Goal: Information Seeking & Learning: Learn about a topic

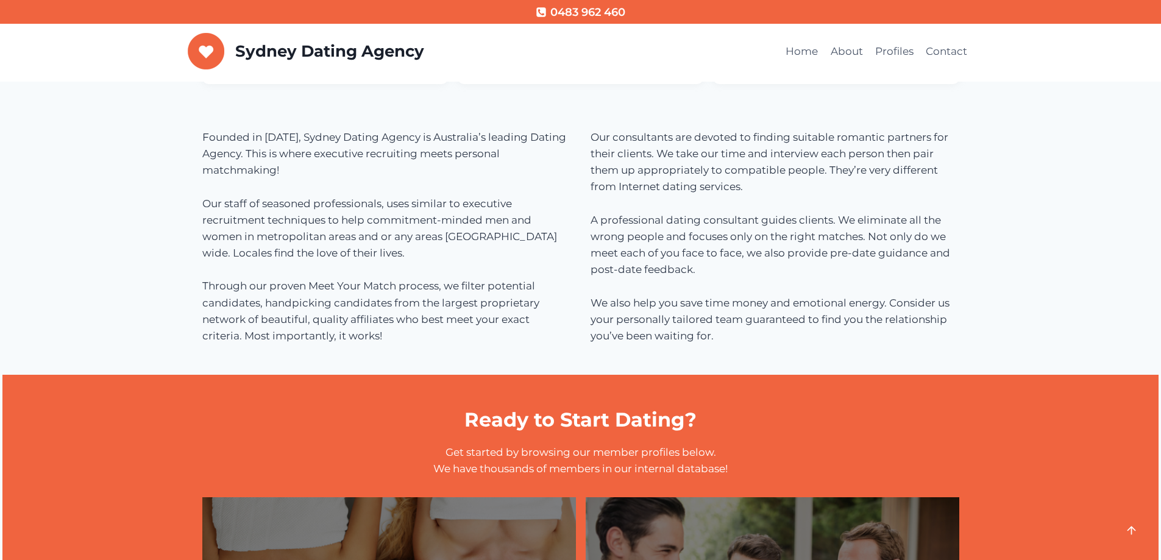
scroll to position [127, 0]
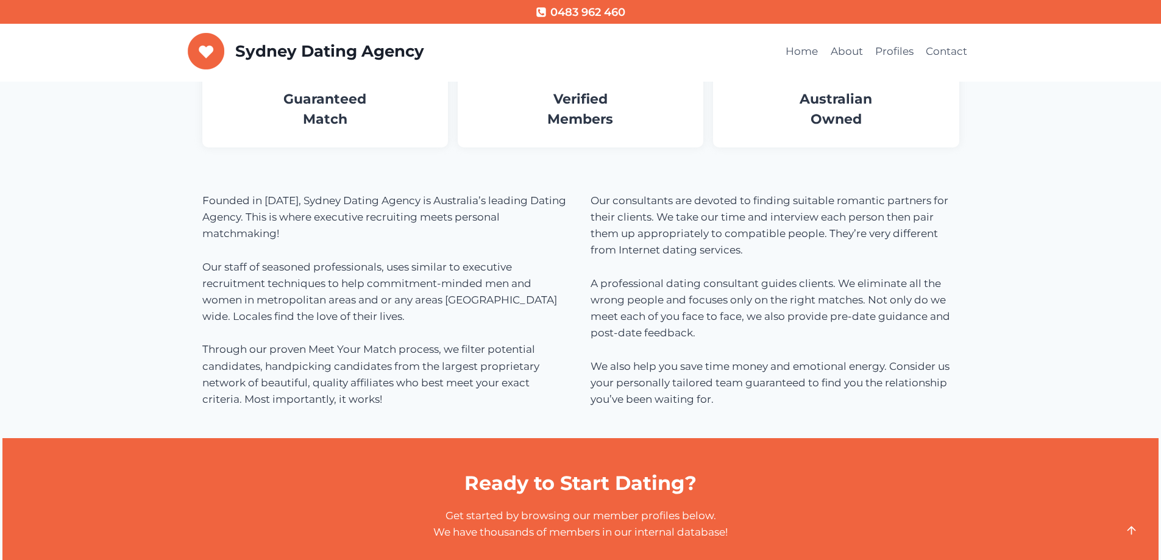
click at [547, 486] on h1 "Ready to Start Dating?" at bounding box center [580, 482] width 757 height 29
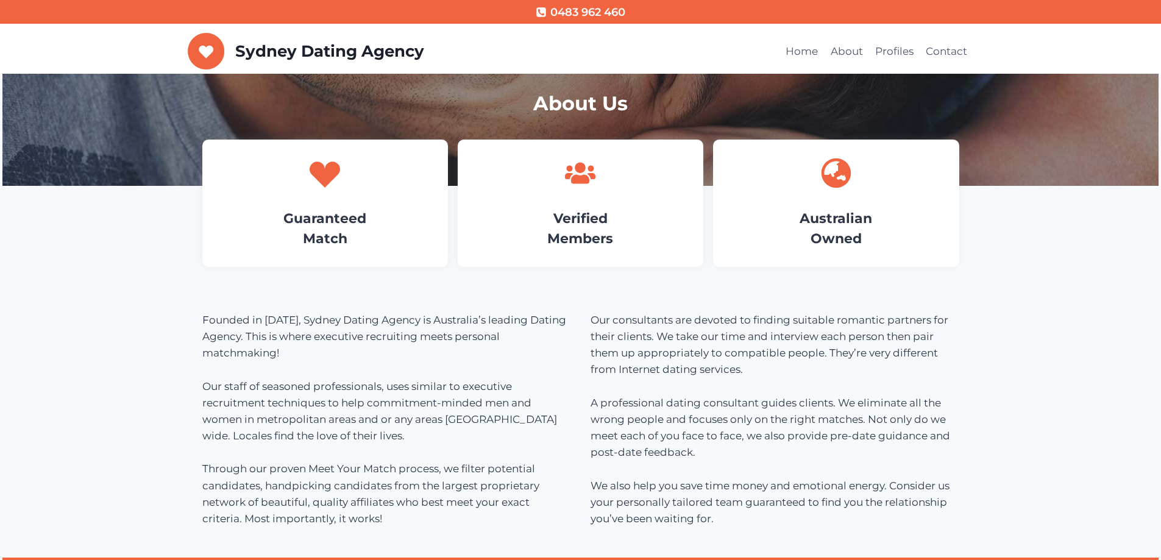
scroll to position [0, 0]
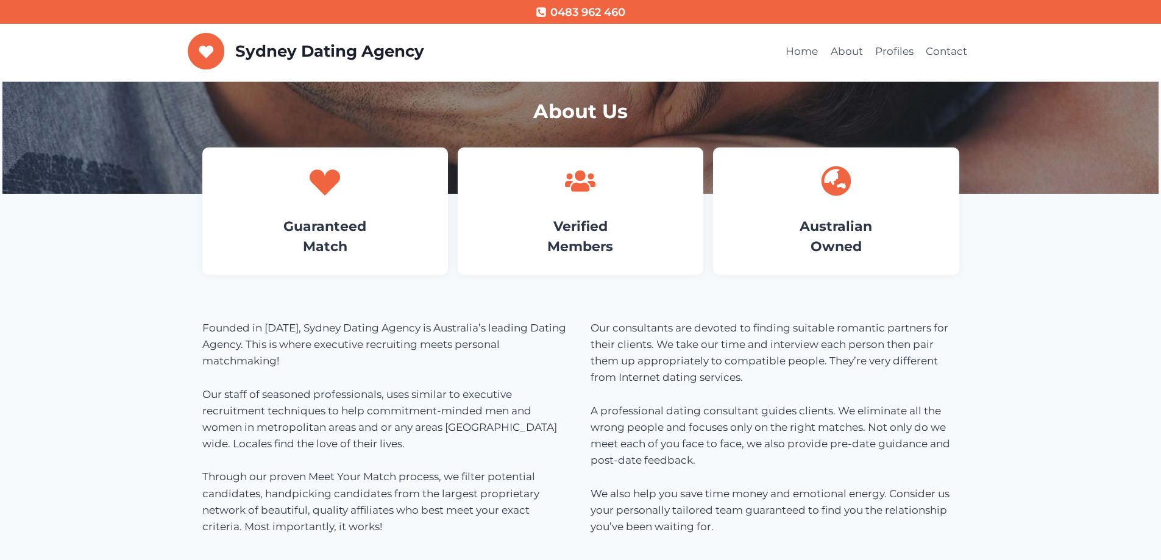
click at [397, 247] on h4 "Guaranteed Match" at bounding box center [325, 236] width 209 height 40
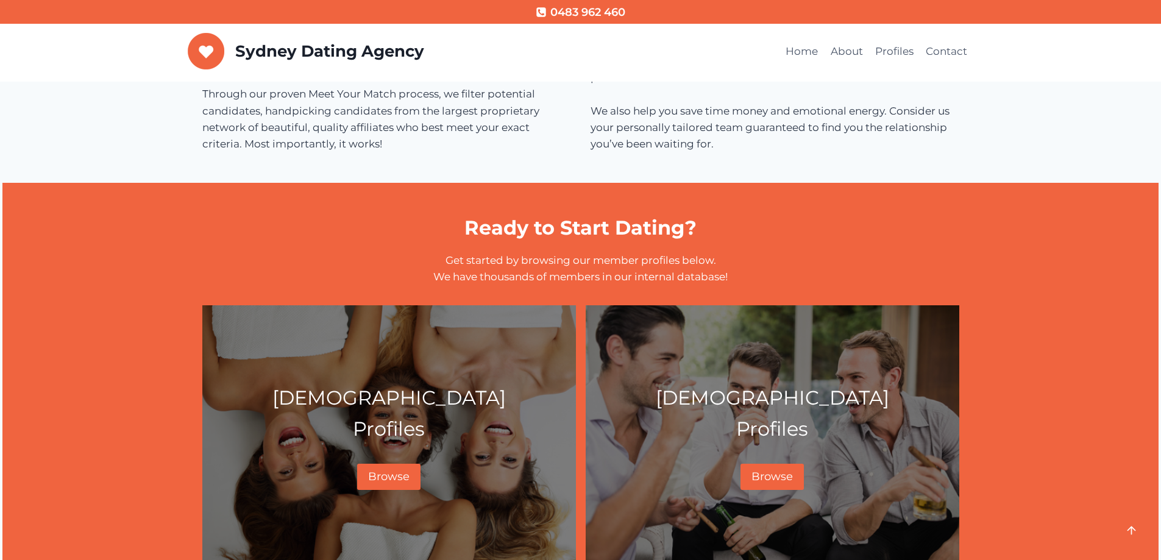
scroll to position [487, 0]
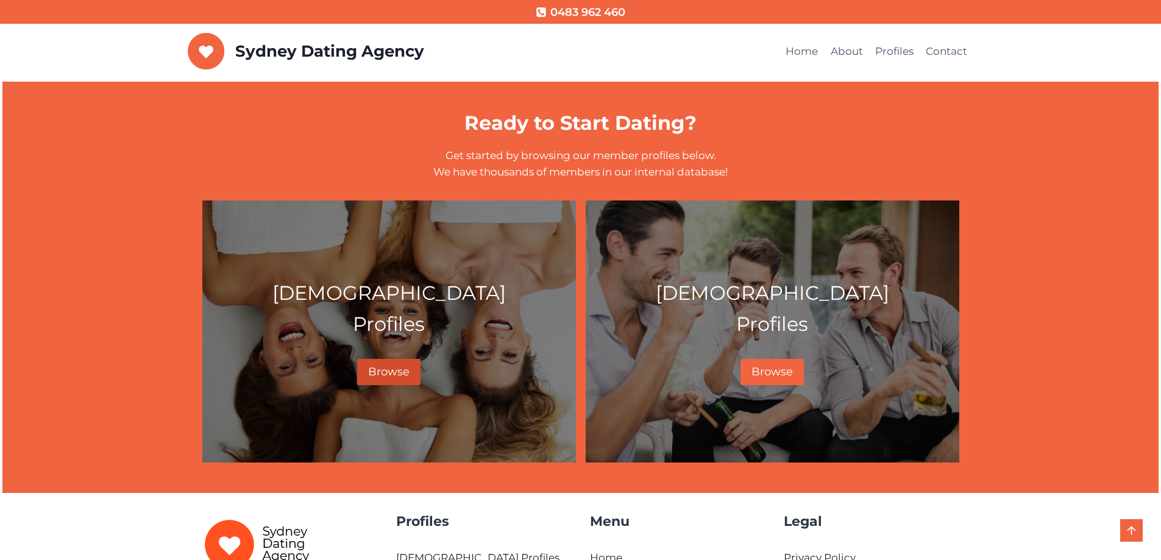
click at [400, 373] on span "Browse" at bounding box center [388, 371] width 41 height 13
click at [754, 363] on link "Browse" at bounding box center [771, 372] width 63 height 26
click at [400, 366] on span "Browse" at bounding box center [388, 371] width 41 height 13
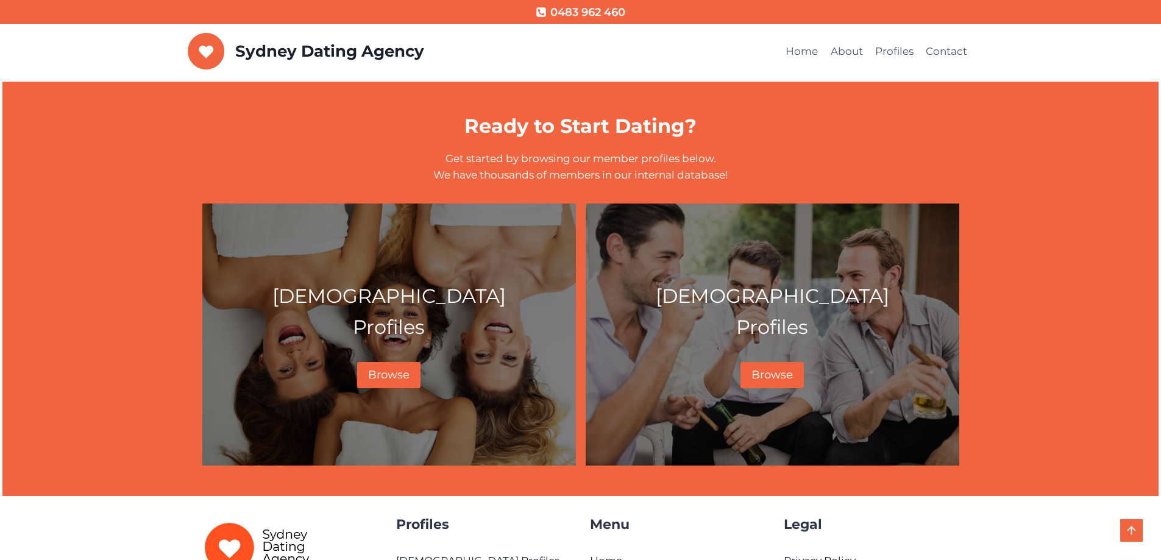
scroll to position [487, 0]
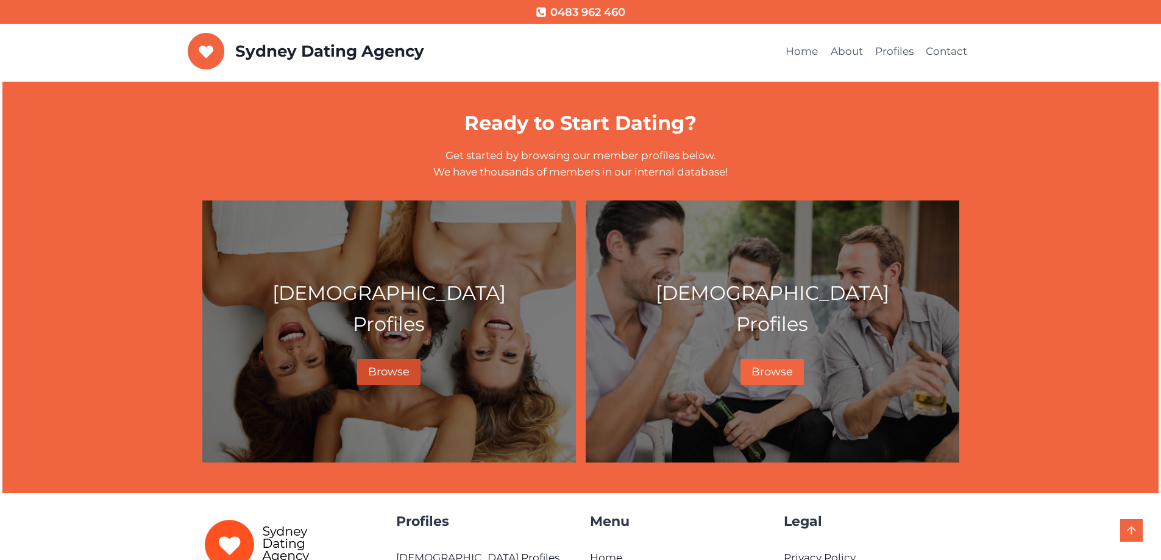
click at [380, 370] on span "Browse" at bounding box center [388, 371] width 41 height 13
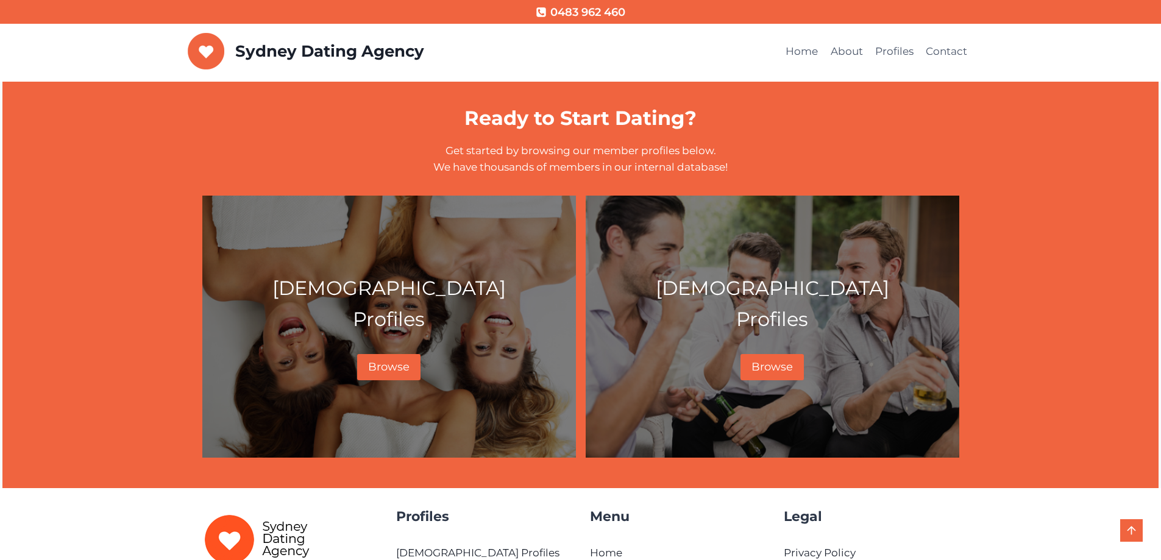
scroll to position [548, 0]
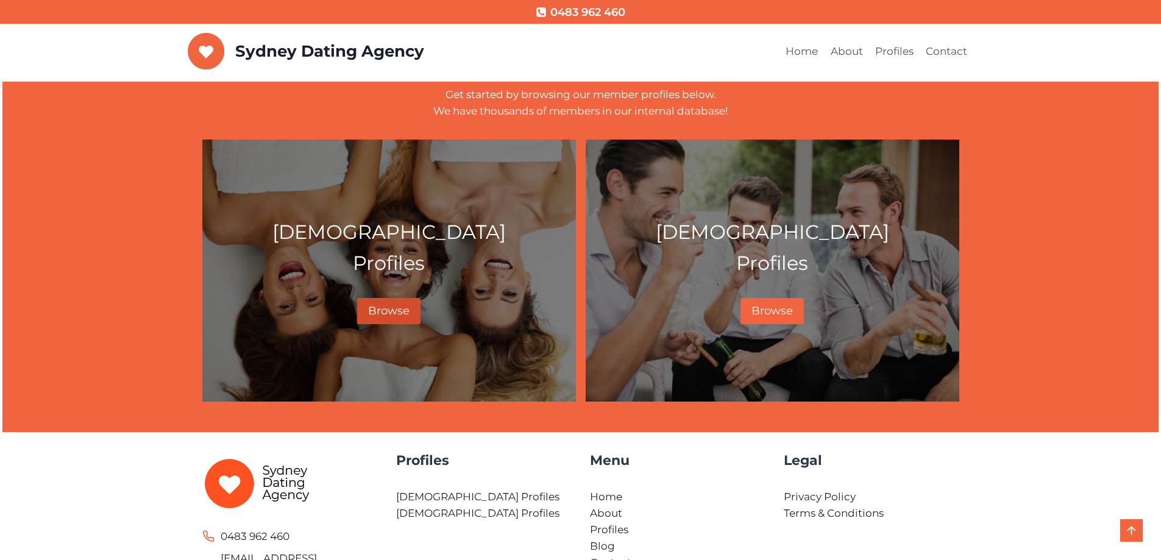
click at [388, 316] on span "Browse" at bounding box center [388, 310] width 41 height 13
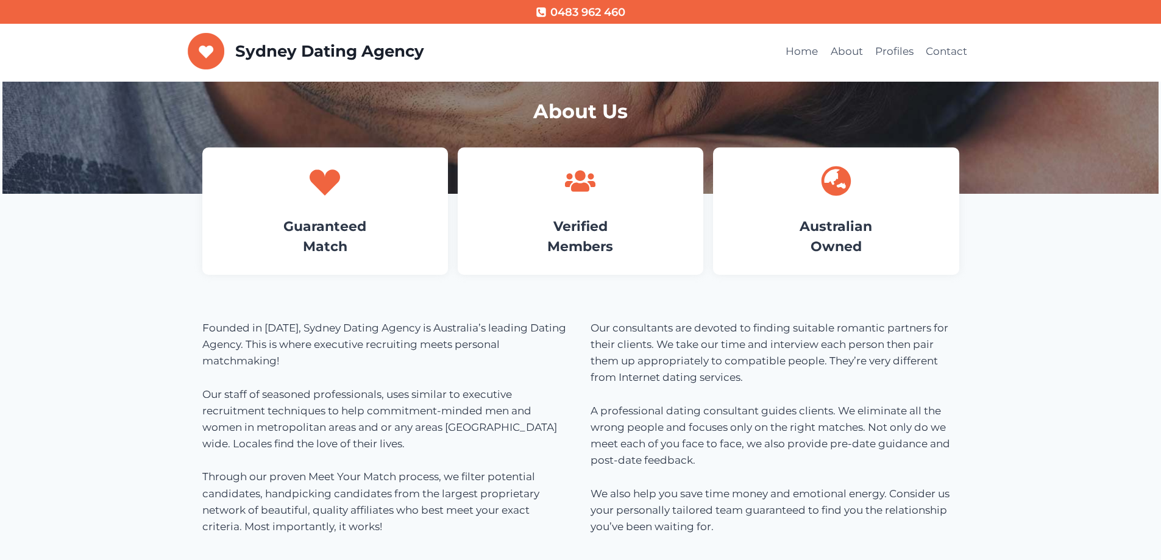
click at [406, 223] on h4 "Guaranteed Match" at bounding box center [325, 236] width 209 height 40
click at [565, 241] on link "Verified Members" at bounding box center [580, 236] width 66 height 37
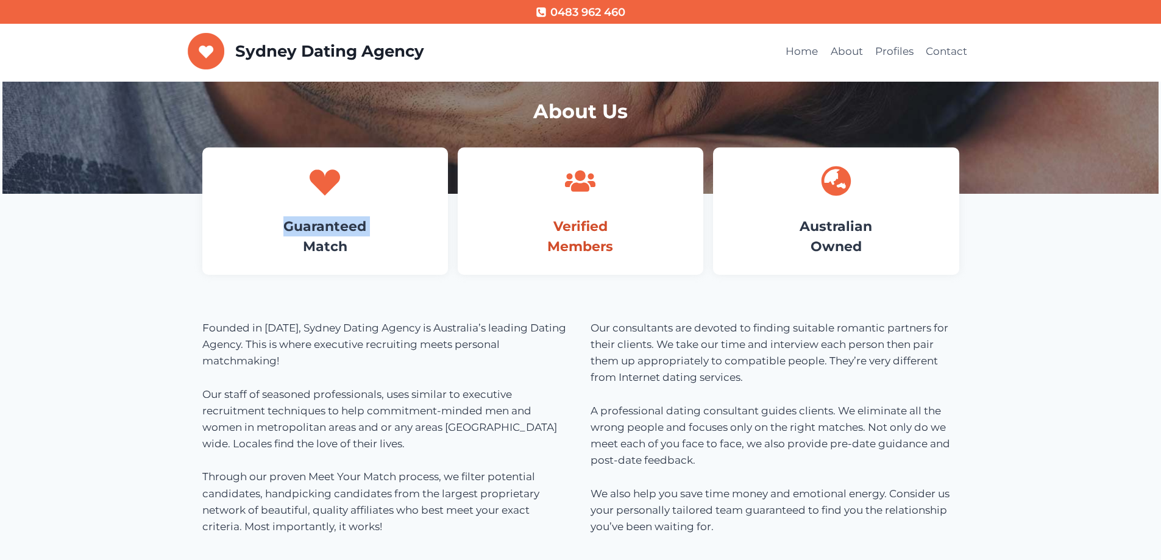
click at [566, 241] on link "Verified Members" at bounding box center [580, 236] width 66 height 37
click at [845, 239] on link "Australian Owned" at bounding box center [835, 236] width 72 height 37
click at [334, 230] on link "Guaranteed Match" at bounding box center [324, 236] width 83 height 37
click at [330, 241] on link "Guaranteed Match" at bounding box center [324, 236] width 83 height 37
